Goal: Check status: Check status

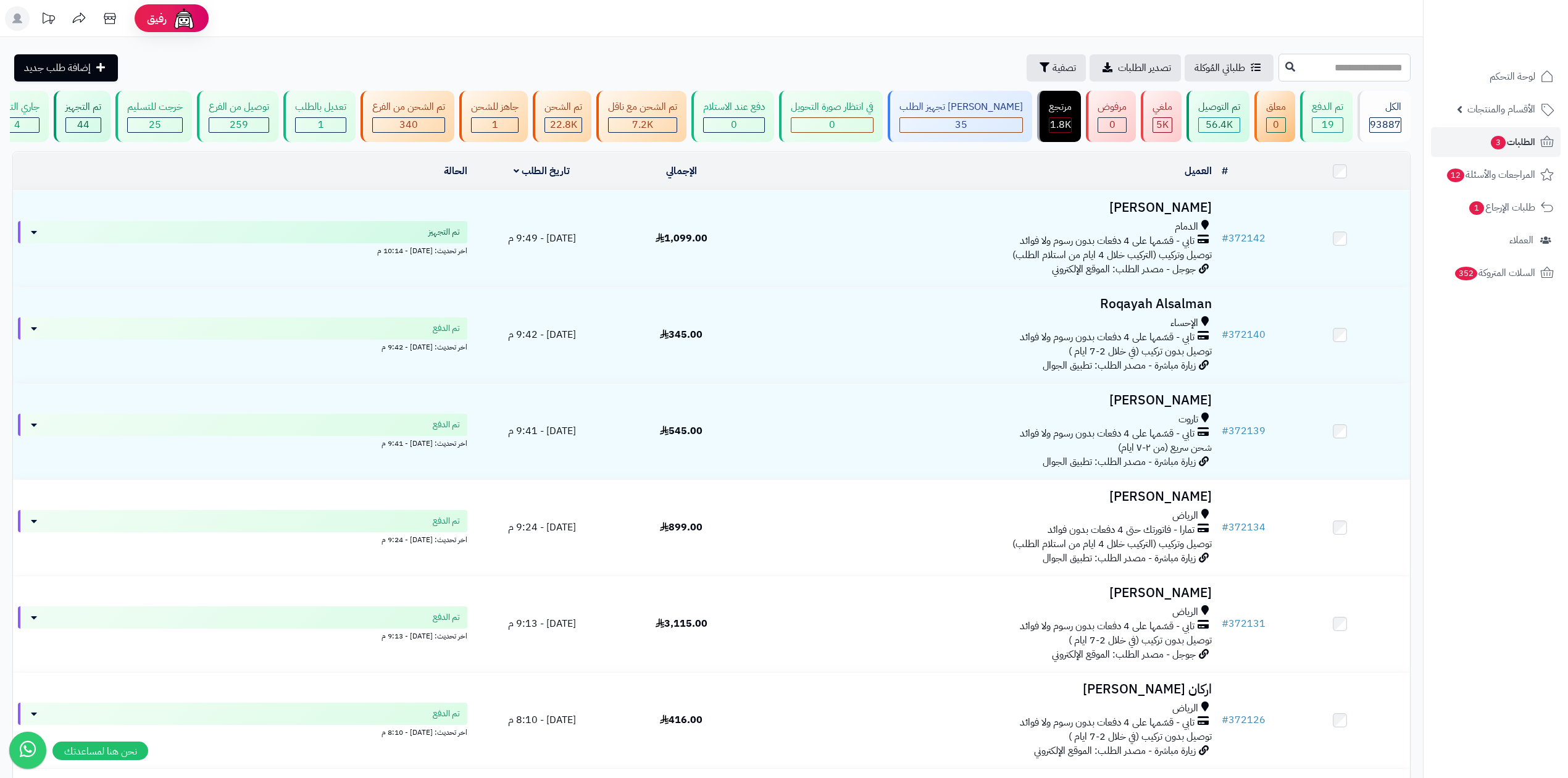
click at [1352, 73] on input "text" at bounding box center [1345, 67] width 132 height 28
type input "******"
click at [1285, 70] on icon at bounding box center [1290, 66] width 10 height 10
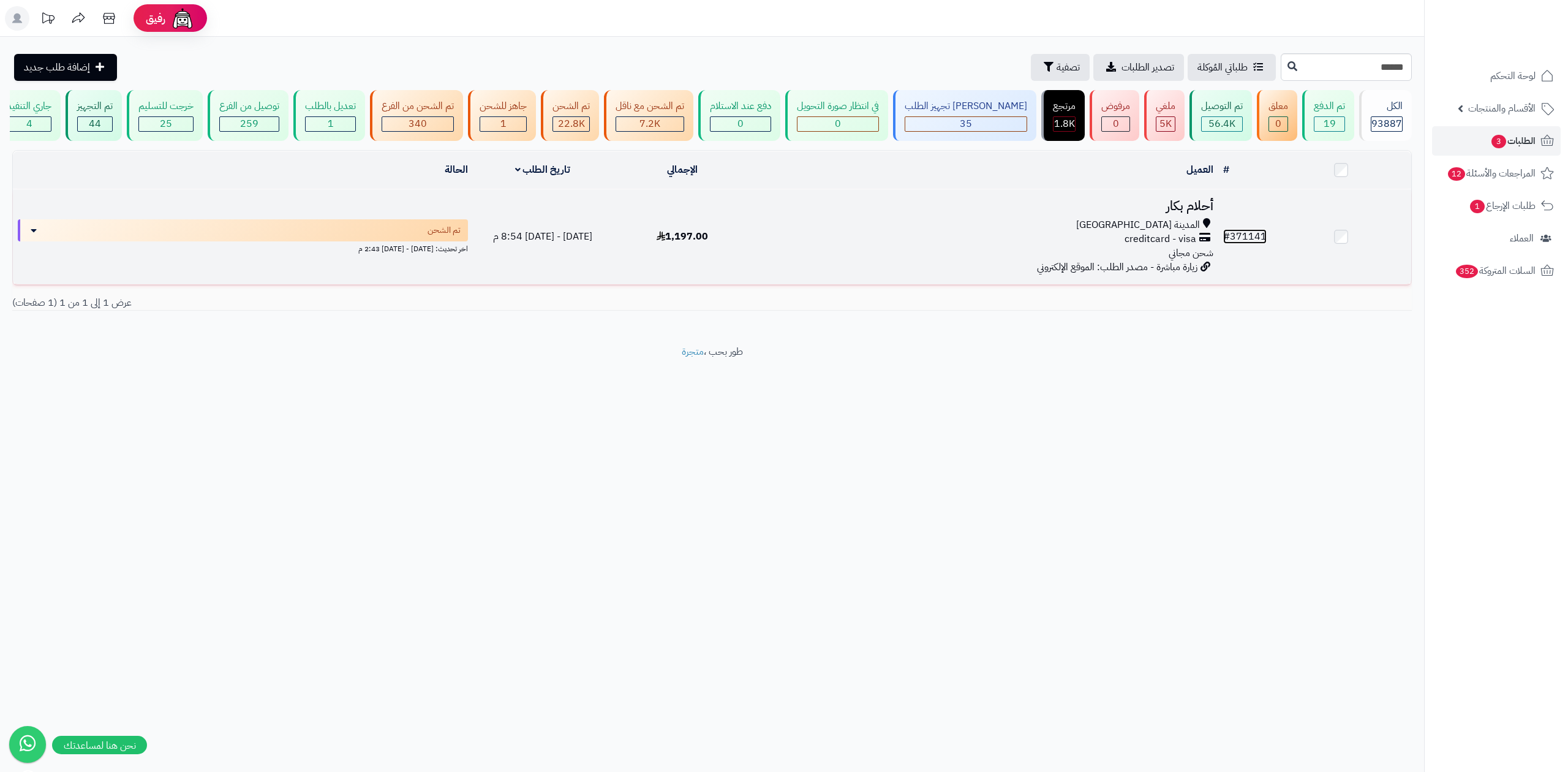
click at [1246, 229] on link "# 371141" at bounding box center [1245, 236] width 43 height 15
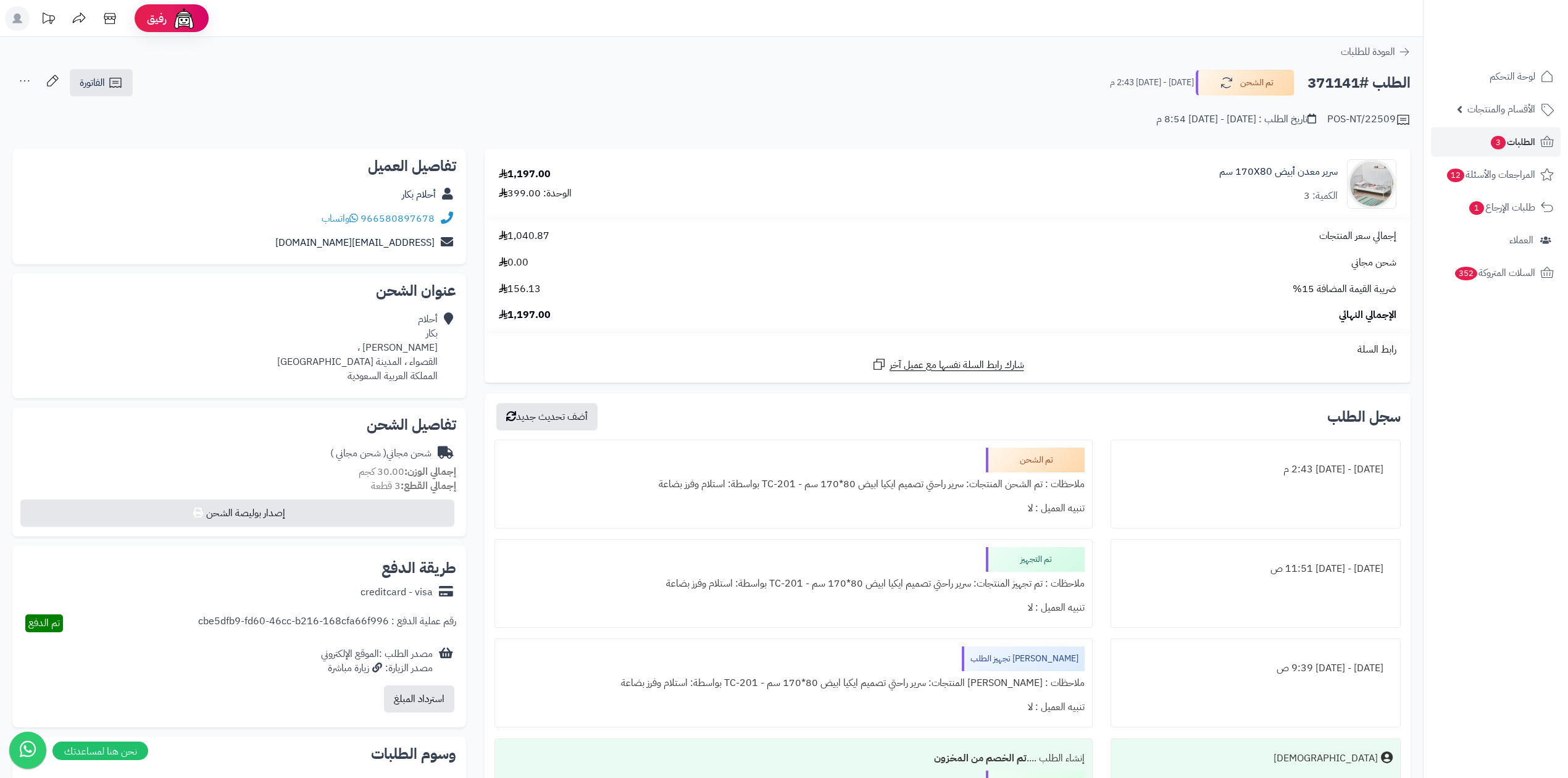
click at [1317, 89] on h2 "الطلب #371141" at bounding box center [1360, 82] width 103 height 25
drag, startPoint x: 383, startPoint y: 228, endPoint x: 435, endPoint y: 225, distance: 52.1
click at [435, 225] on div "966580897678 واتساب" at bounding box center [239, 219] width 434 height 25
copy link "580897678"
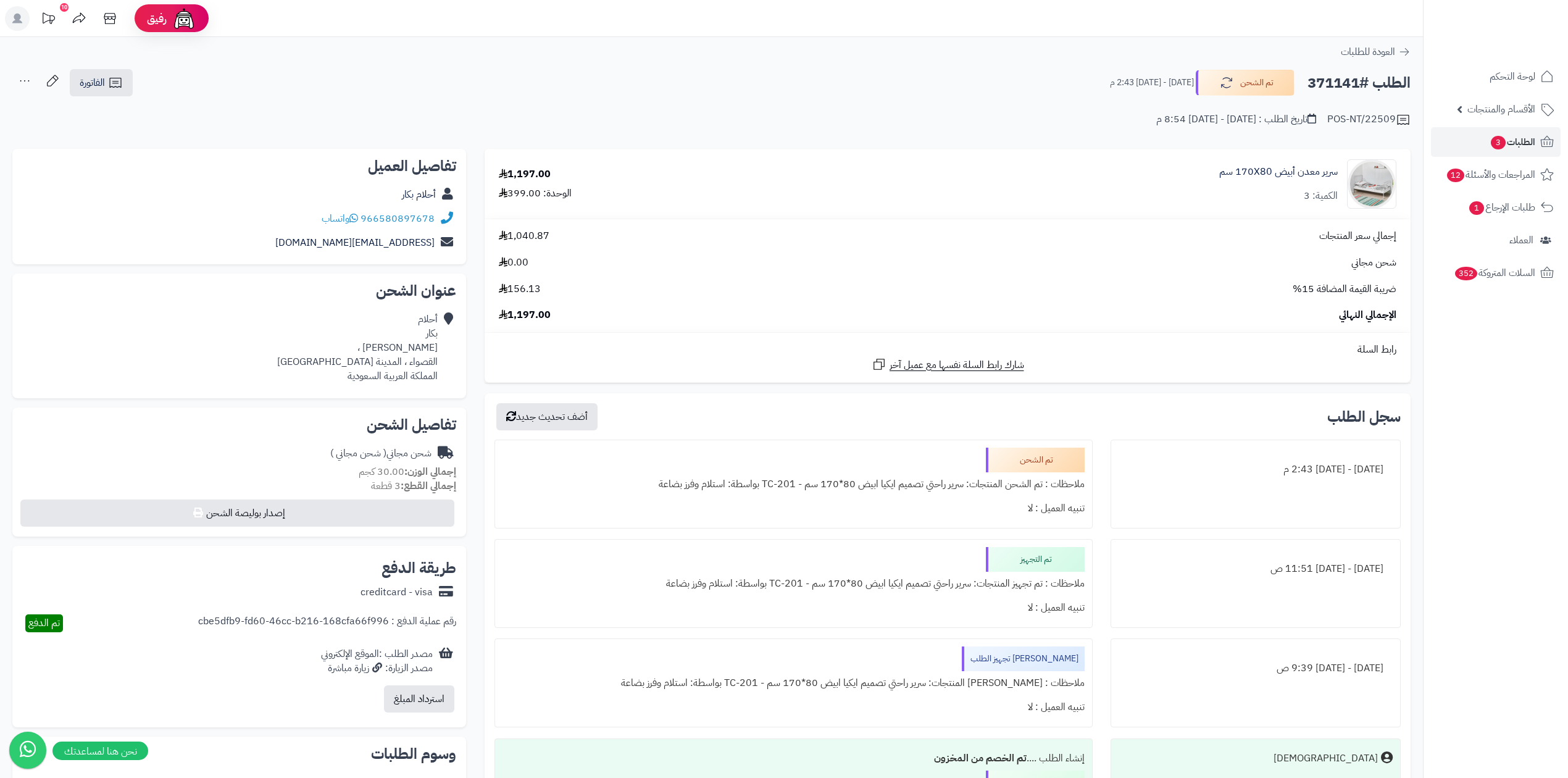
click at [1317, 87] on h2 "الطلب #371141" at bounding box center [1360, 82] width 103 height 25
copy h2 "371141"
